Goal: Task Accomplishment & Management: Manage account settings

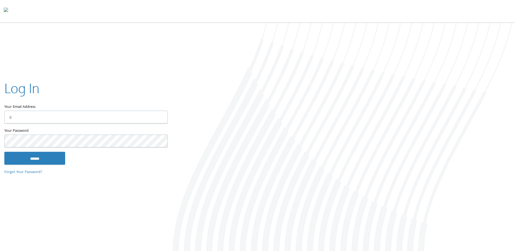
type input "**********"
click at [4, 152] on input "******" at bounding box center [34, 158] width 61 height 13
type input "**********"
click at [4, 152] on input "******" at bounding box center [34, 158] width 61 height 13
